Goal: Check status: Check status

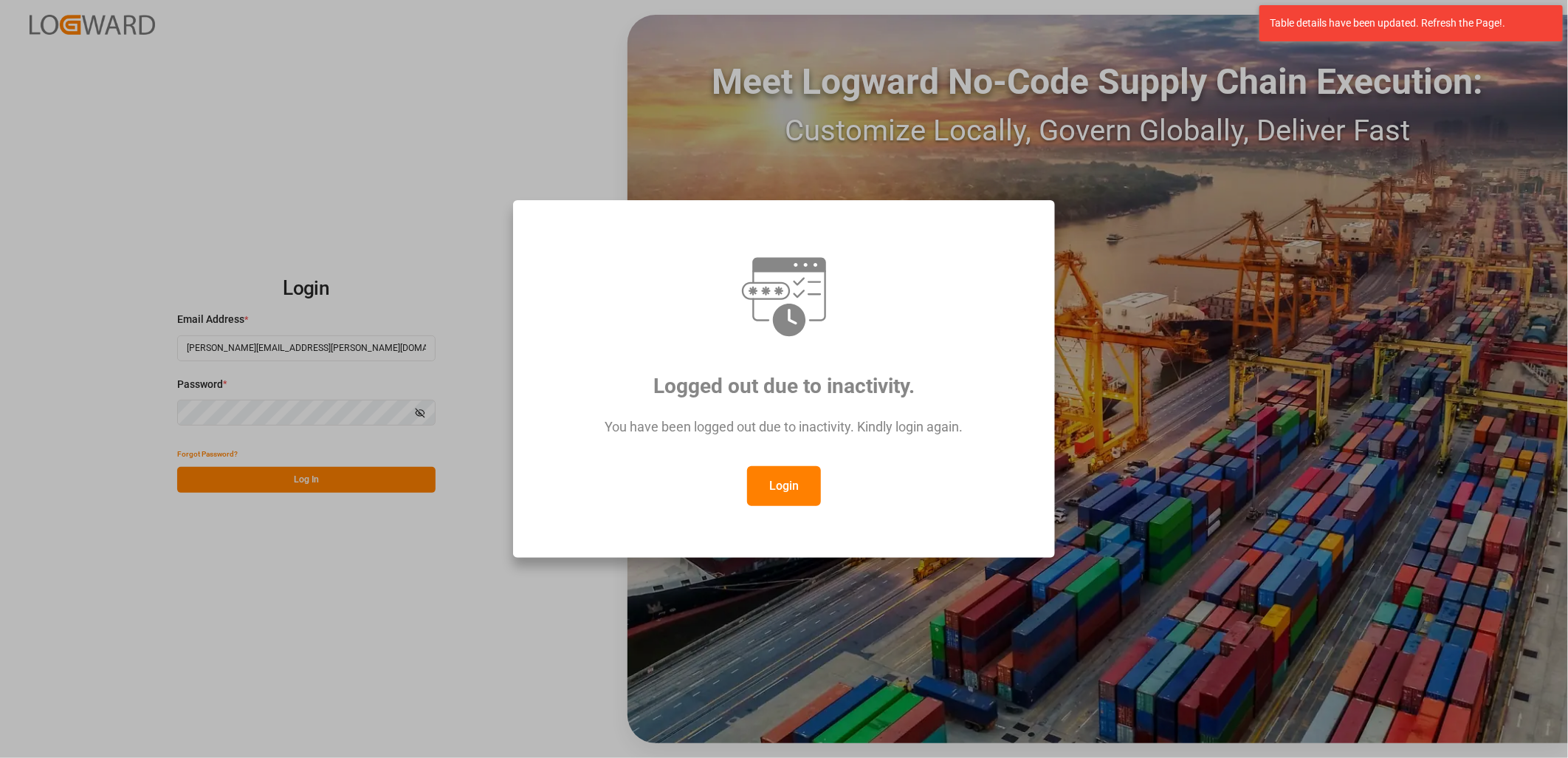
click at [784, 483] on button "Login" at bounding box center [784, 486] width 74 height 40
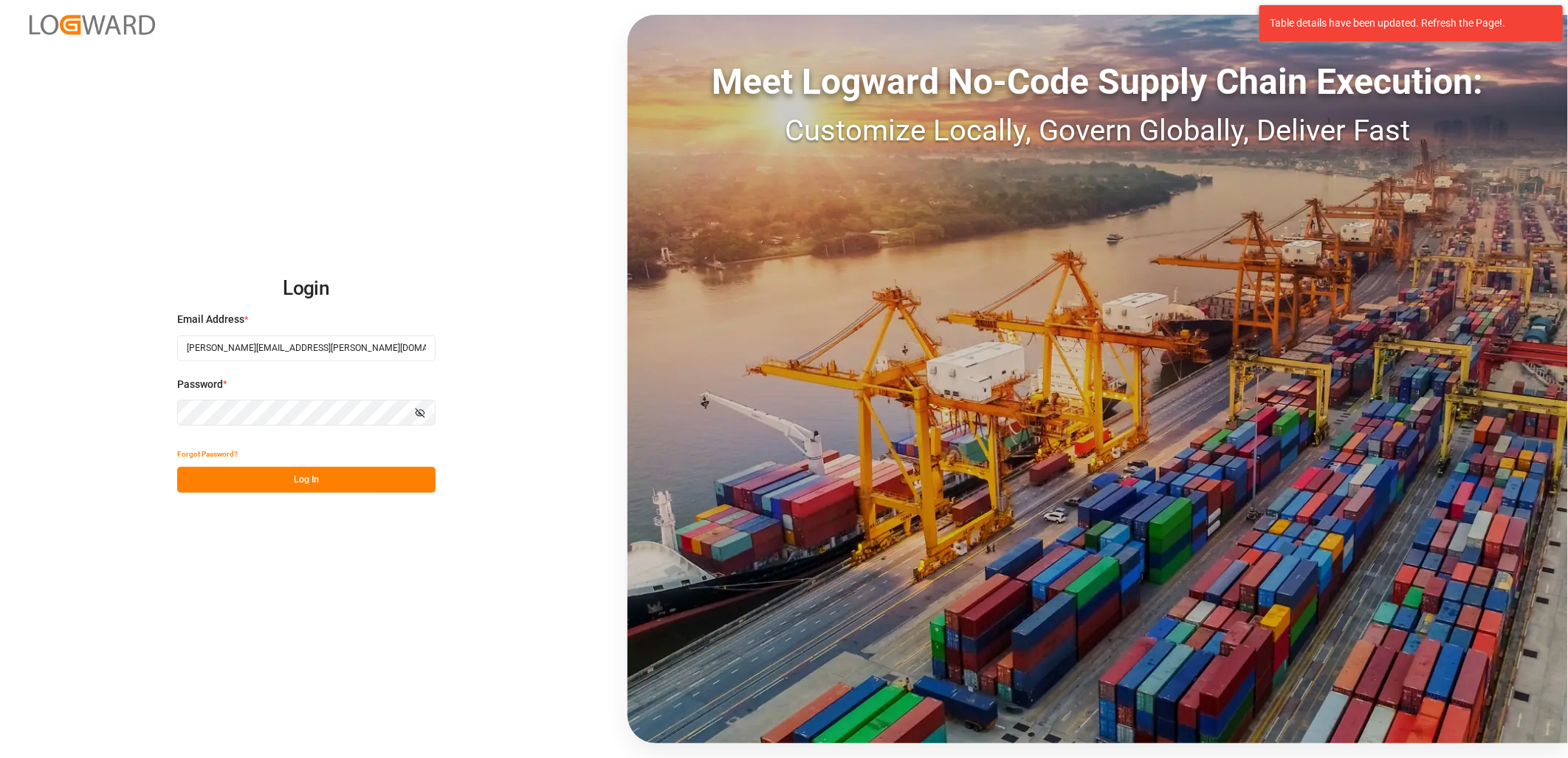
click at [311, 482] on button "Log In" at bounding box center [306, 480] width 258 height 26
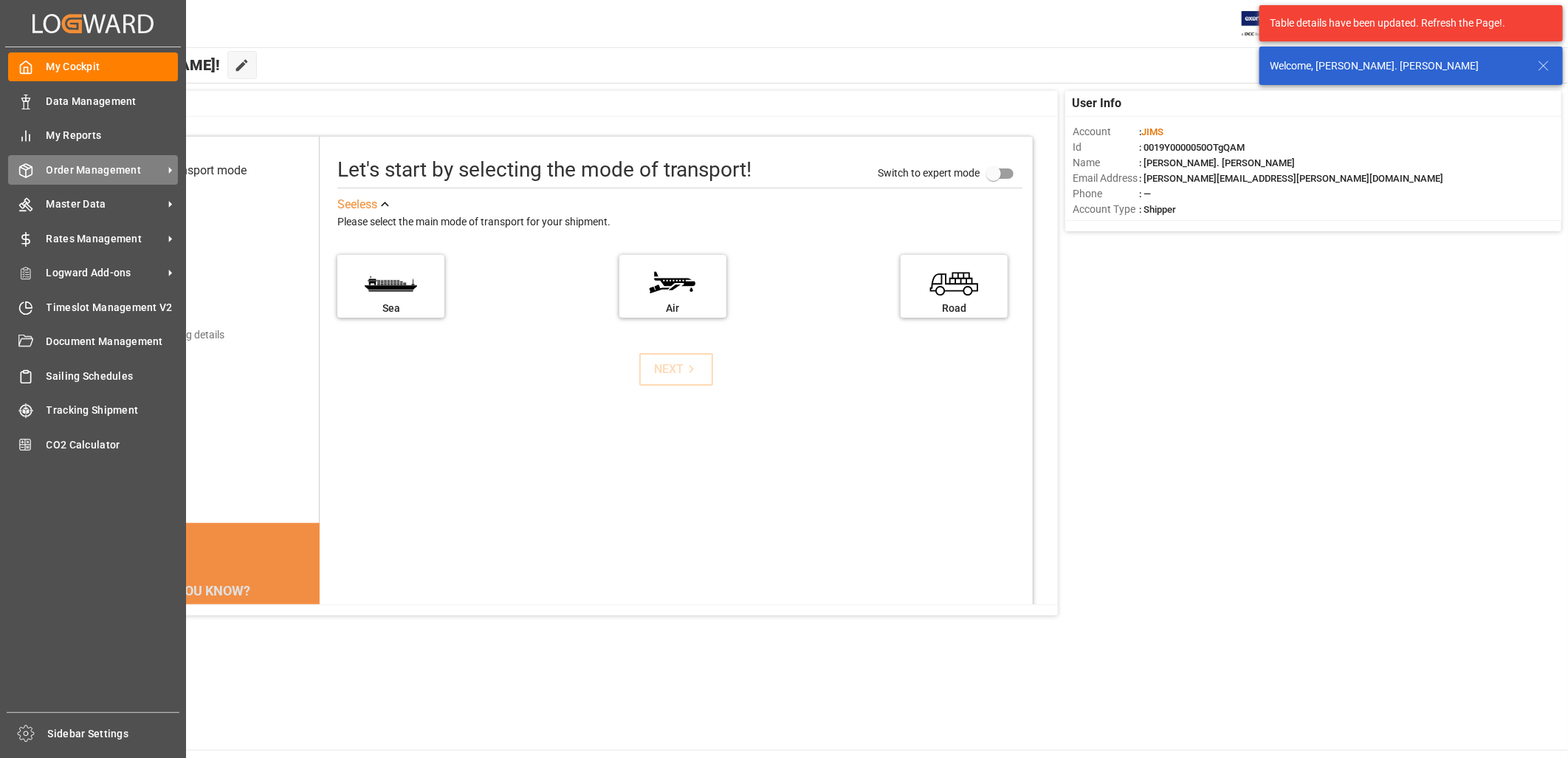
click at [97, 167] on span "Order Management" at bounding box center [105, 170] width 117 height 15
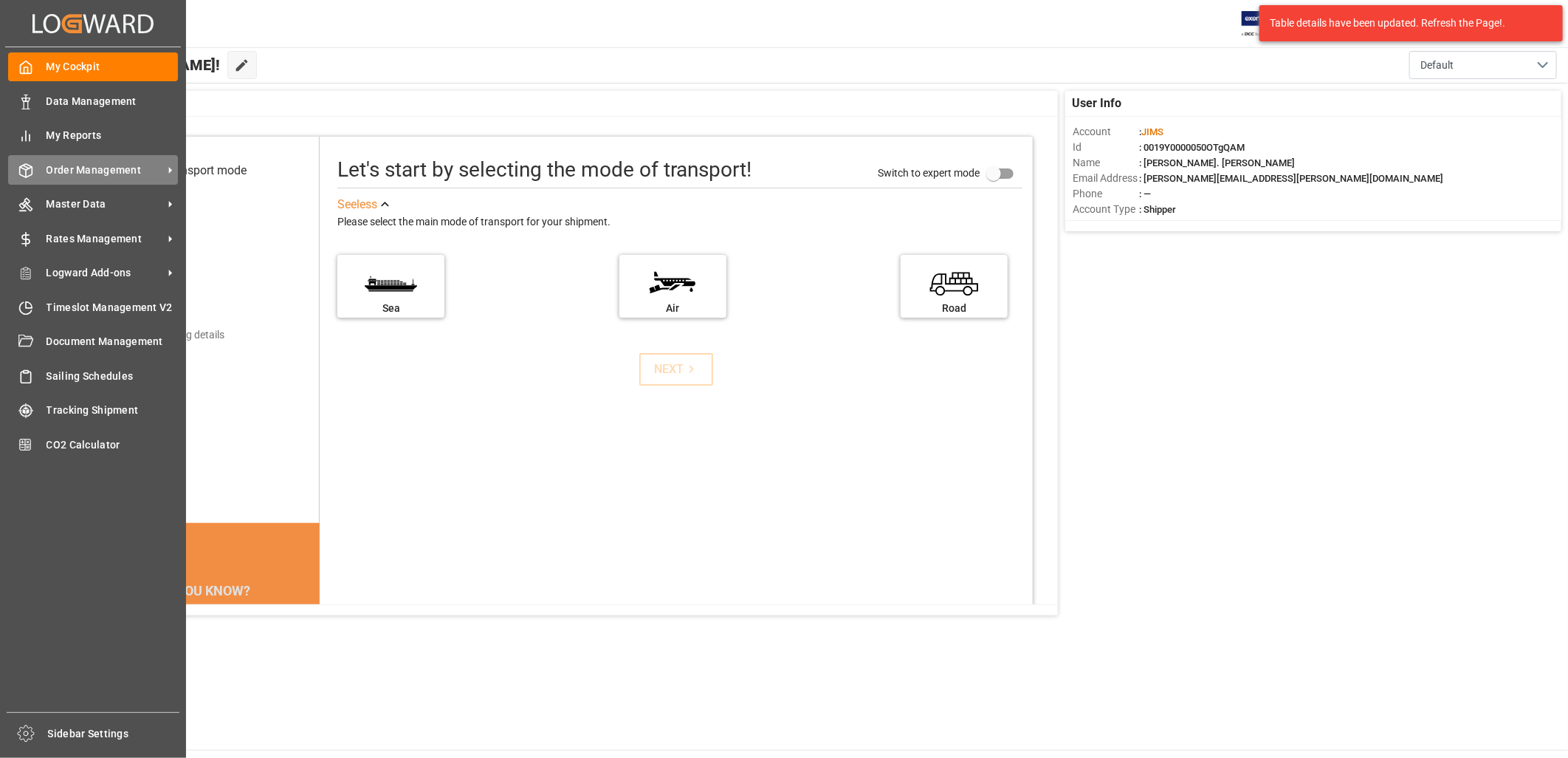
click at [104, 162] on span "Order Management" at bounding box center [105, 170] width 117 height 15
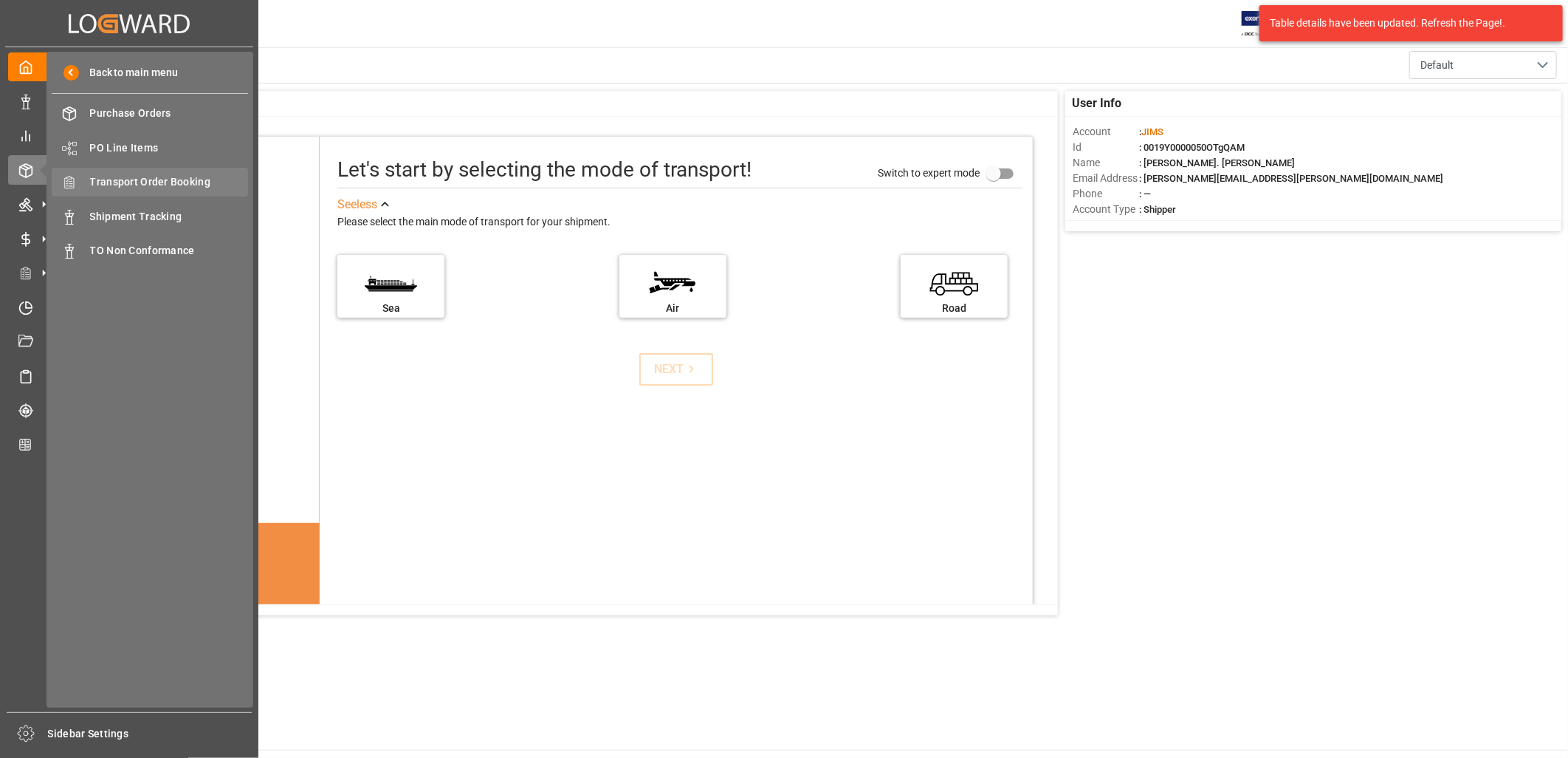
click at [201, 178] on span "Transport Order Booking" at bounding box center [170, 182] width 159 height 15
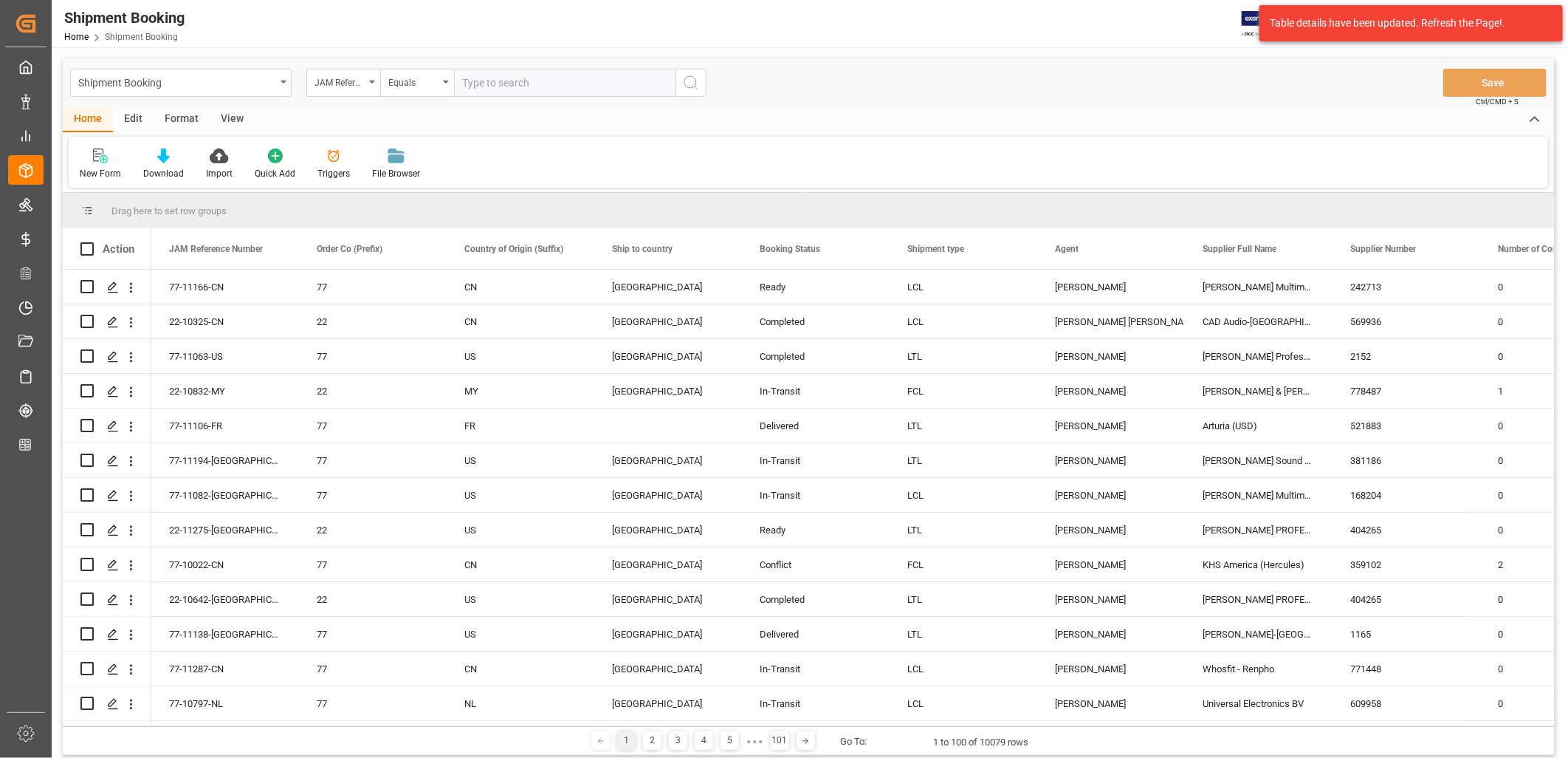
click at [470, 79] on input "text" at bounding box center [565, 82] width 222 height 28
type input "22-8877-[GEOGRAPHIC_DATA]"
